Goal: Find specific fact

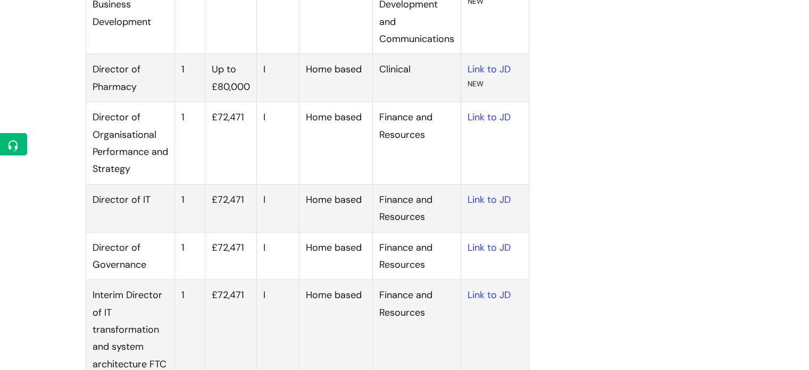
scroll to position [328, 0]
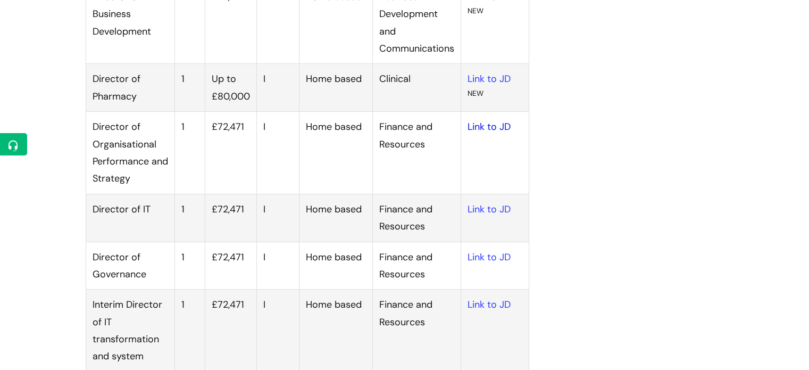
click at [468, 128] on link "Link to JD" at bounding box center [489, 126] width 43 height 13
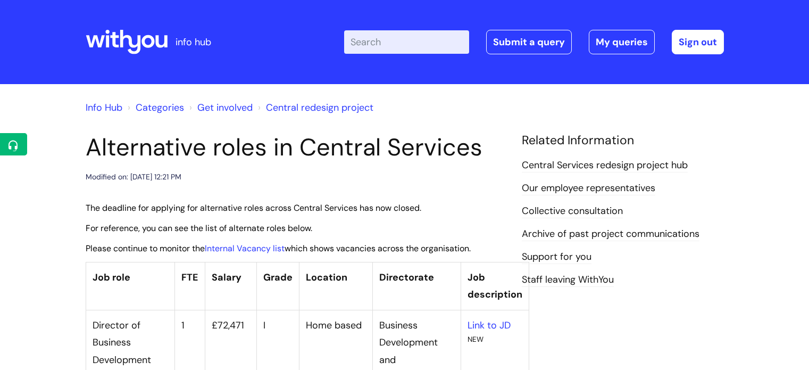
scroll to position [320, 0]
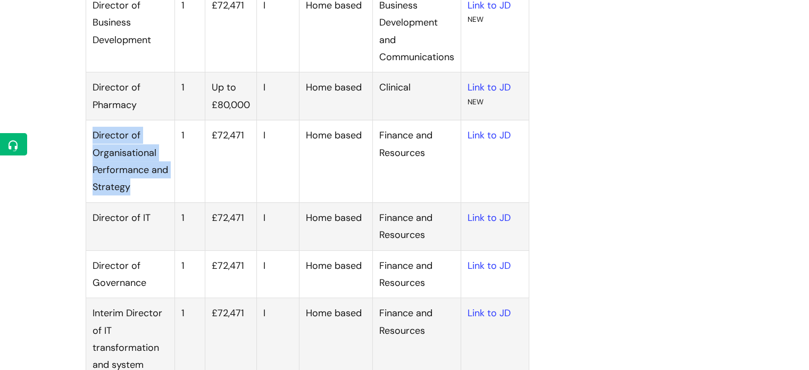
drag, startPoint x: 151, startPoint y: 189, endPoint x: 92, endPoint y: 137, distance: 78.4
click at [92, 137] on td "Director of Organisational Performance and Strategy" at bounding box center [130, 161] width 89 height 82
copy td "Director of Organisational Performance and Strategy"
